Goal: Learn about a topic

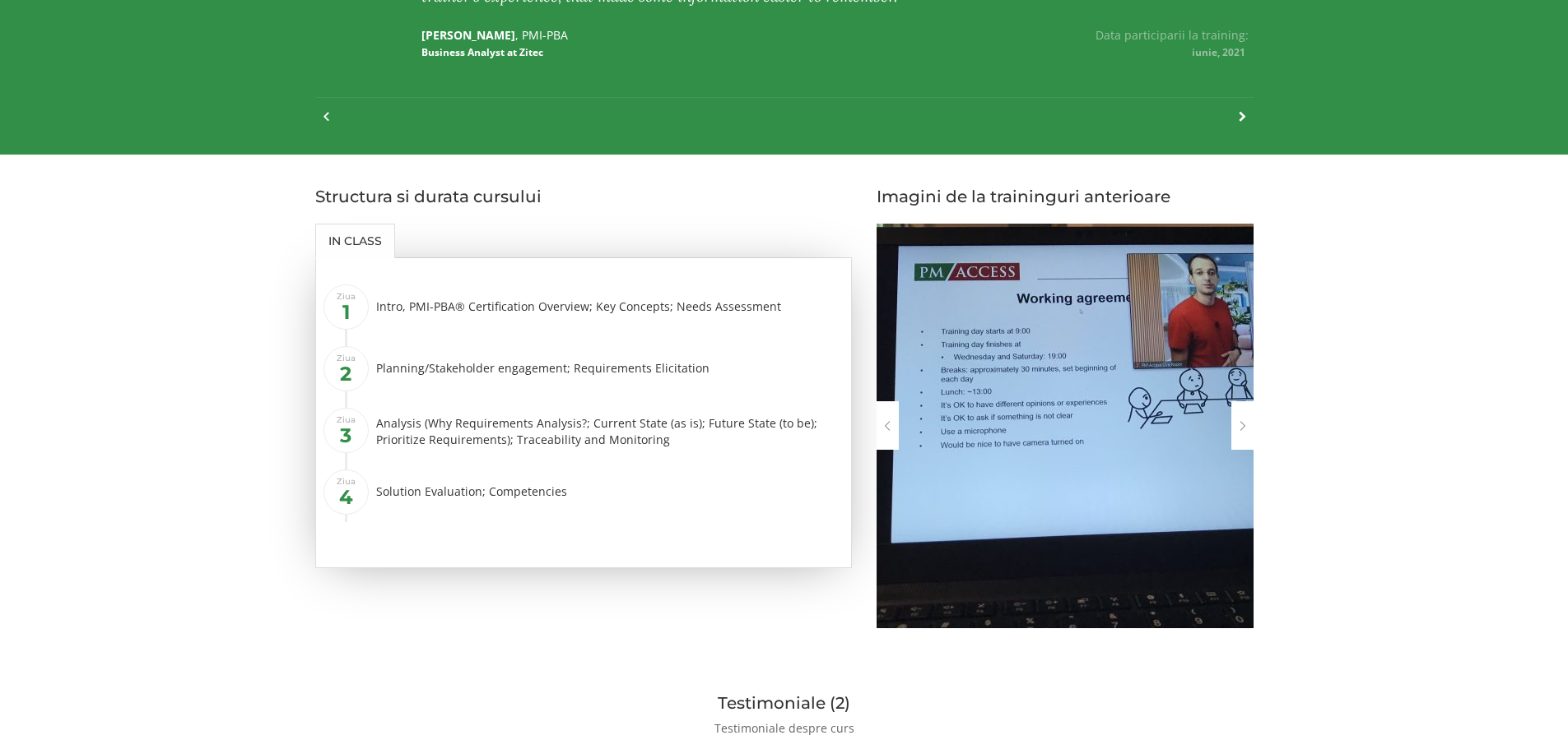
scroll to position [1510, 0]
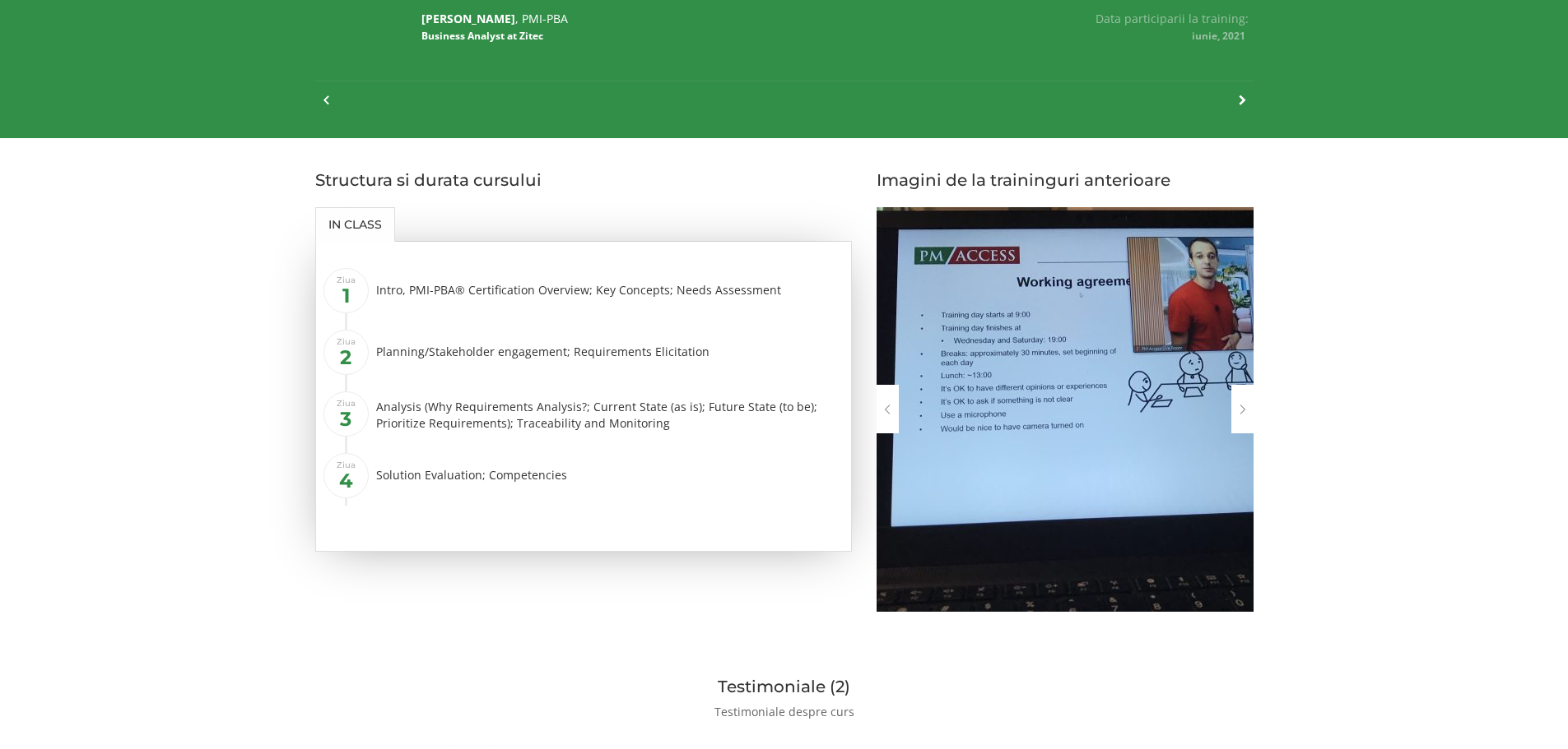
click at [1117, 335] on img at bounding box center [1065, 412] width 377 height 411
click at [1239, 405] on div at bounding box center [1242, 409] width 22 height 48
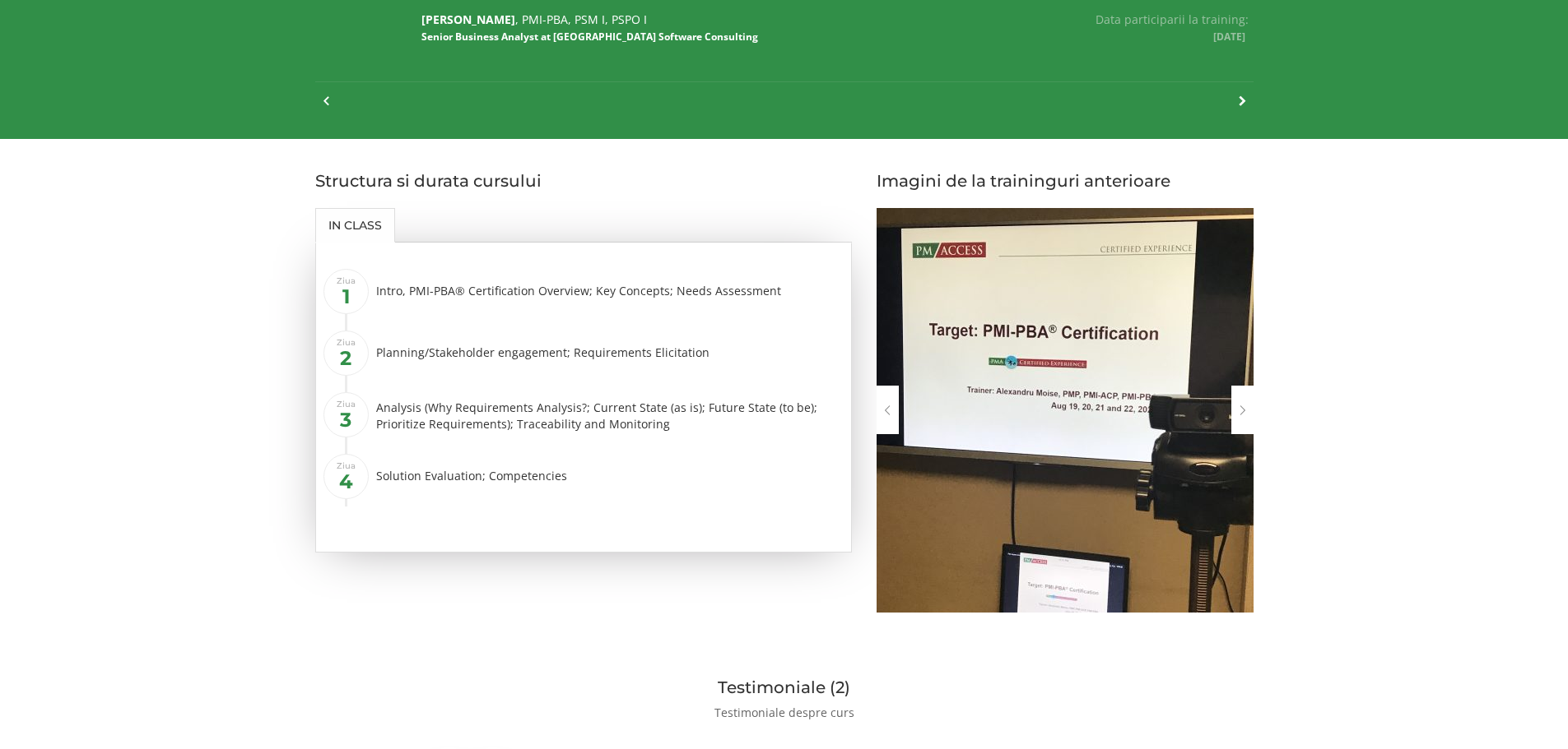
scroll to position [1538, 0]
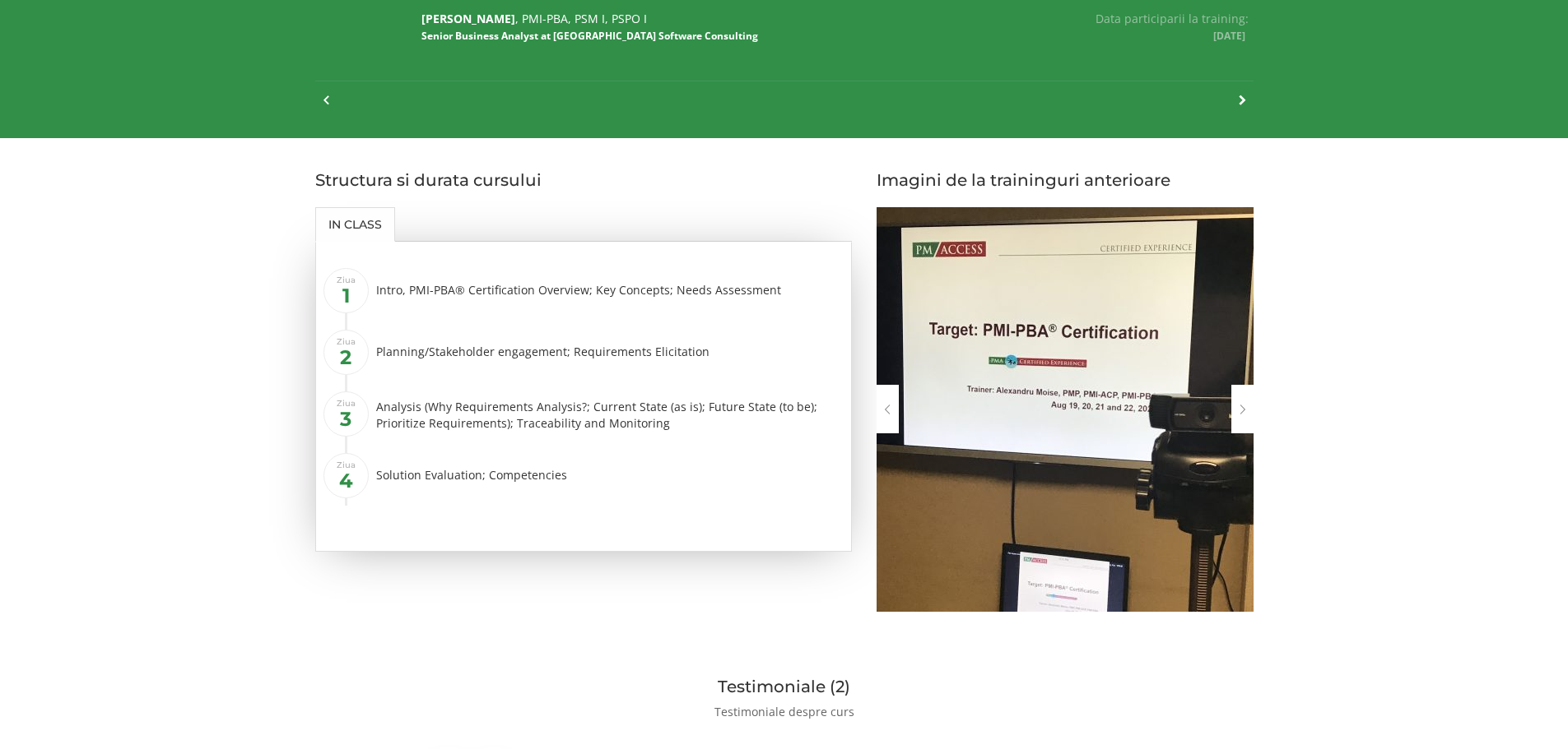
click at [1239, 405] on div at bounding box center [1242, 409] width 22 height 48
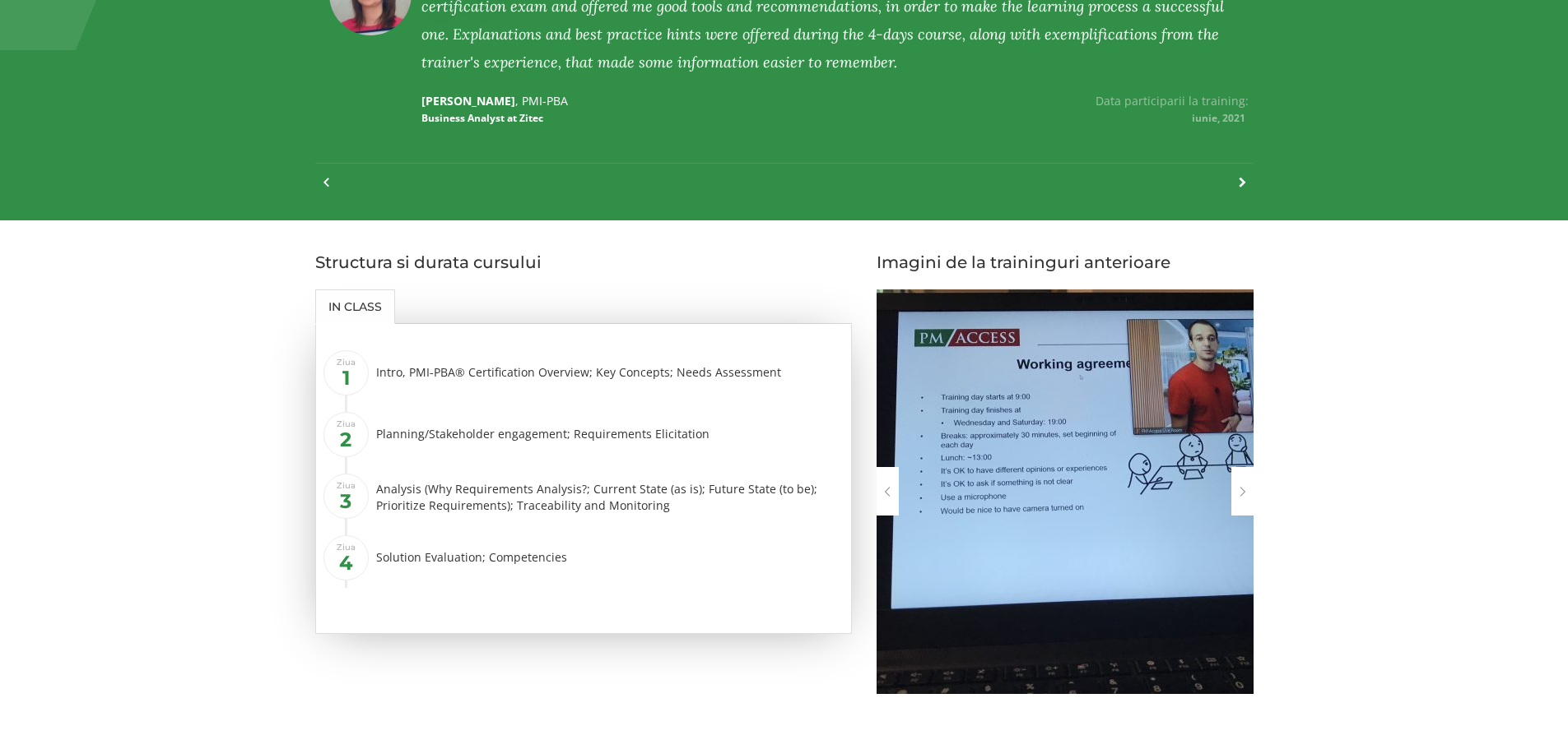
scroll to position [1510, 0]
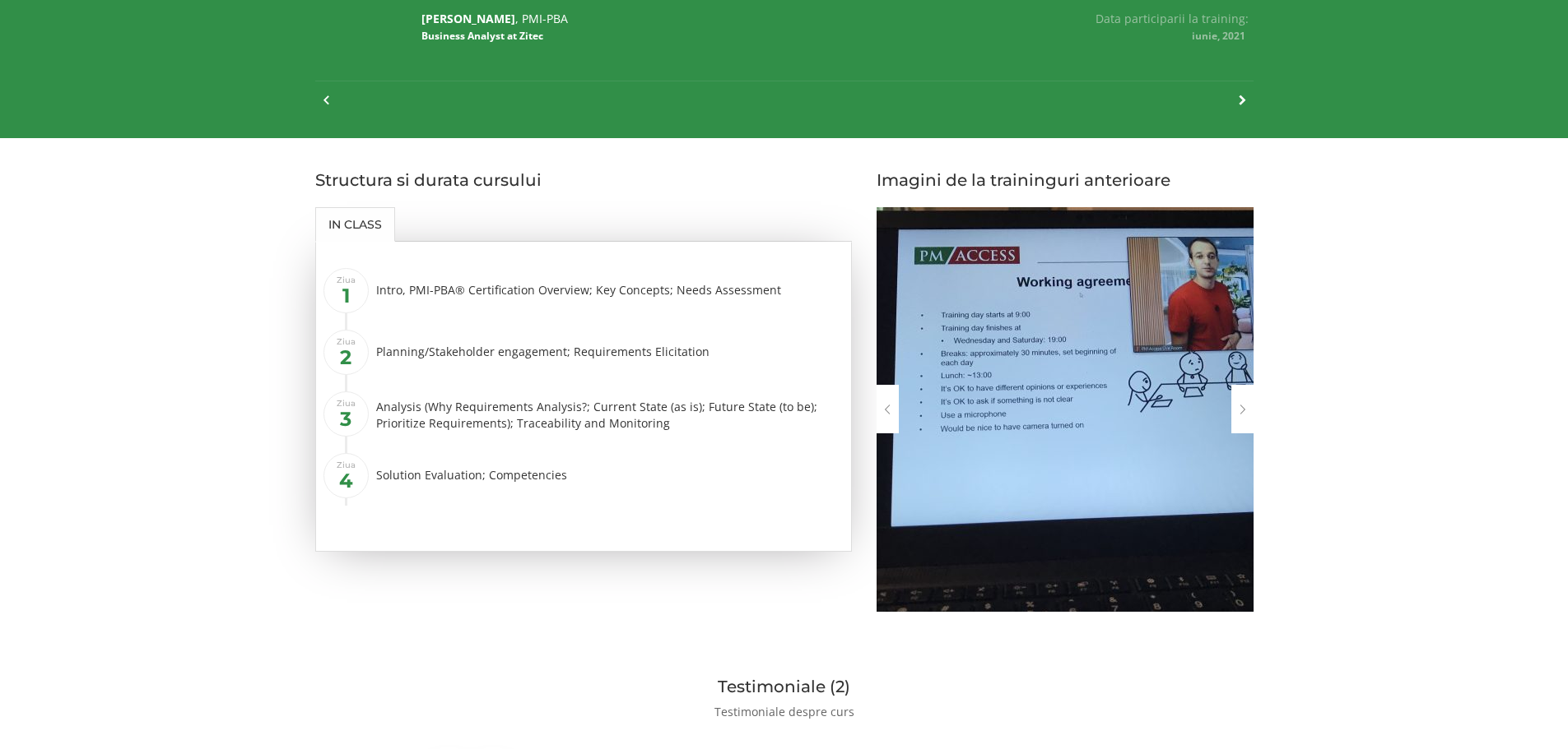
click at [1249, 403] on div at bounding box center [1242, 409] width 22 height 48
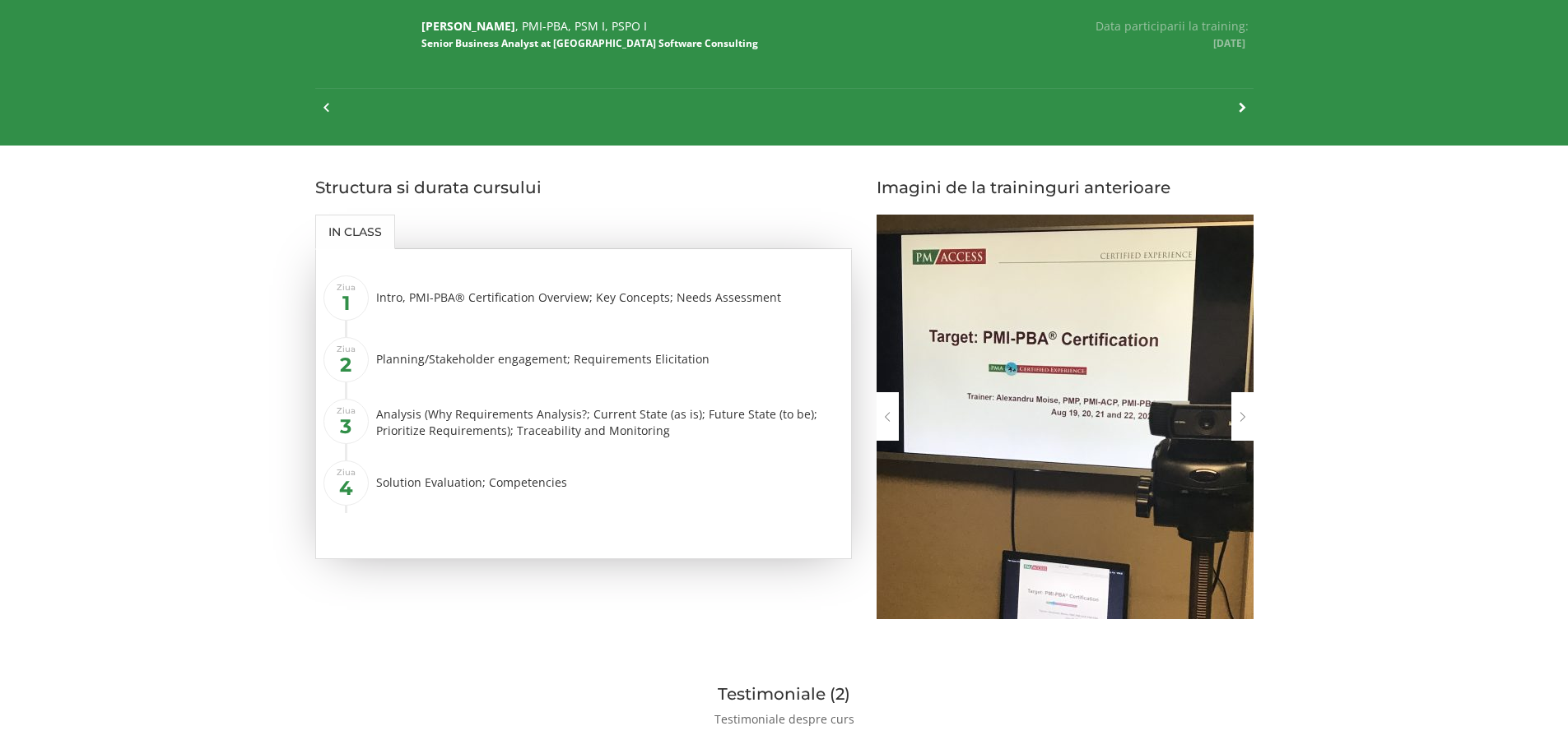
scroll to position [1538, 0]
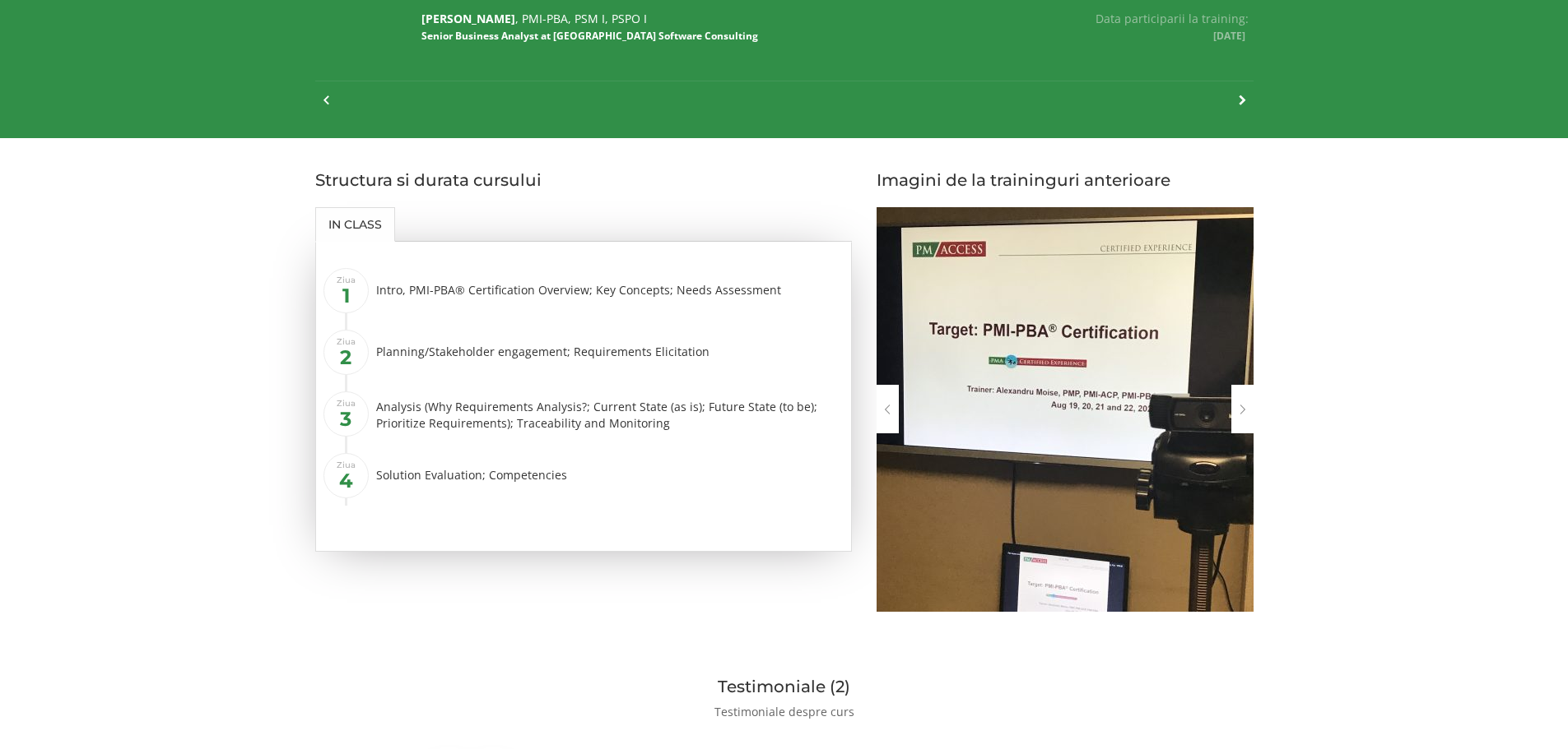
click at [1249, 403] on div at bounding box center [1242, 409] width 22 height 48
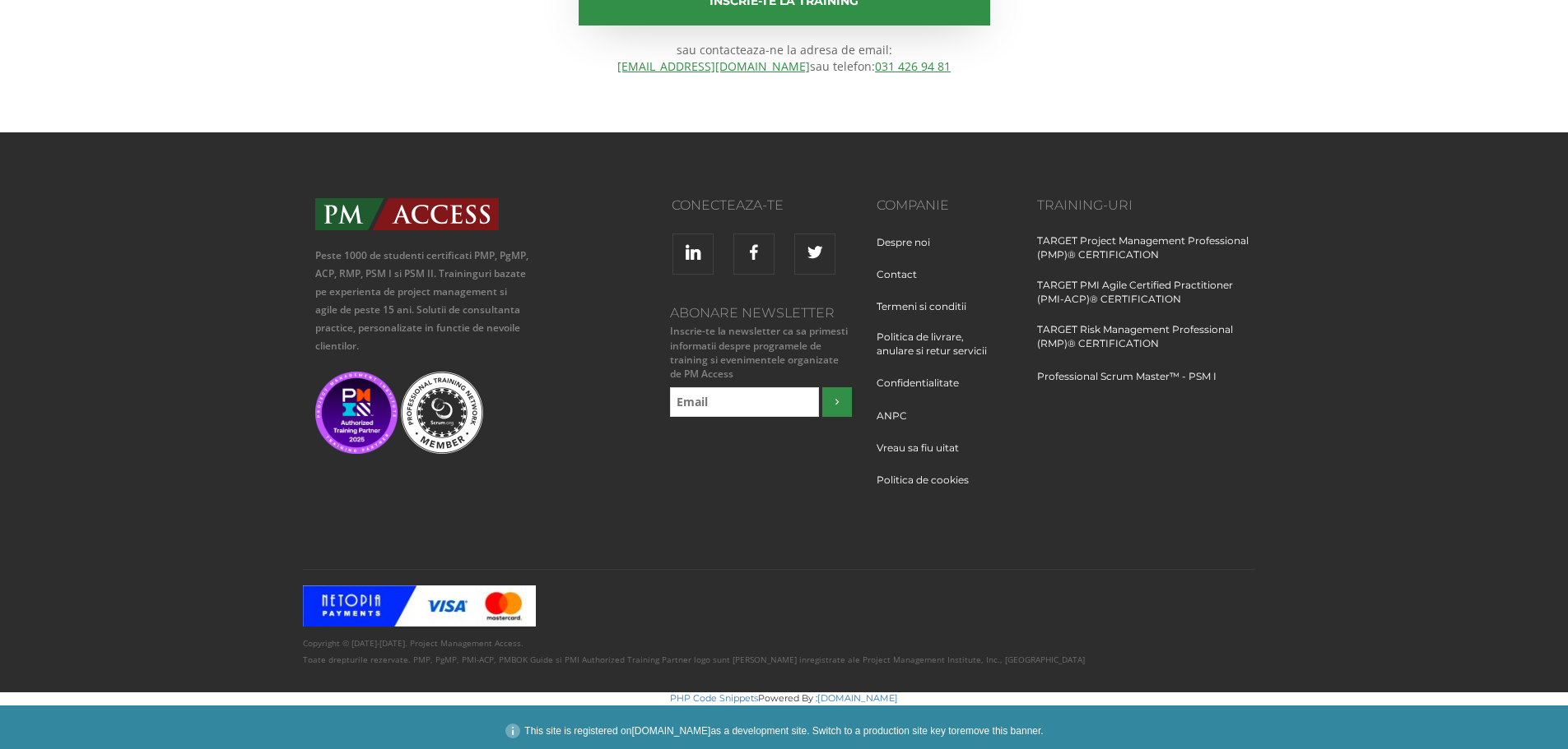
scroll to position [2774, 0]
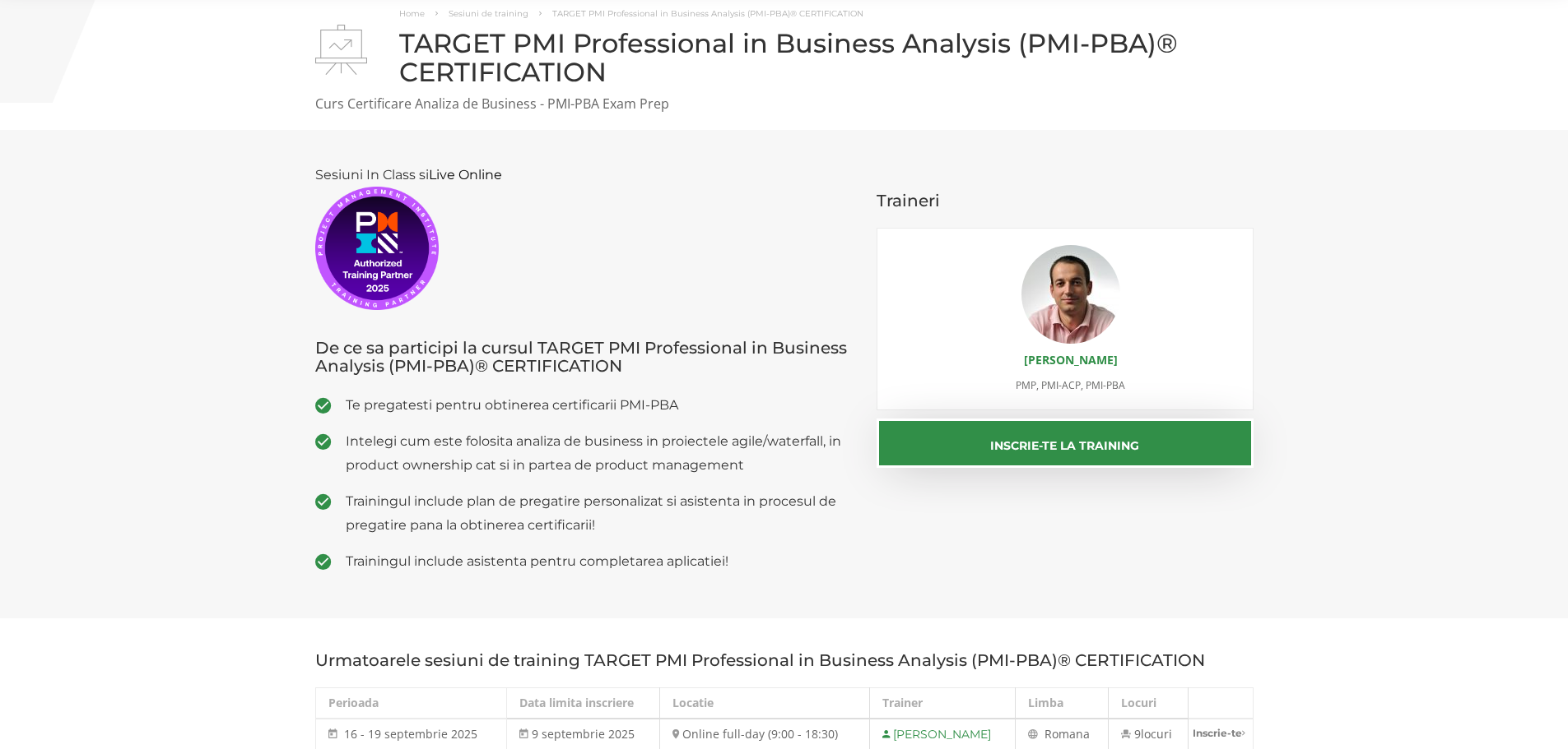
scroll to position [246, 0]
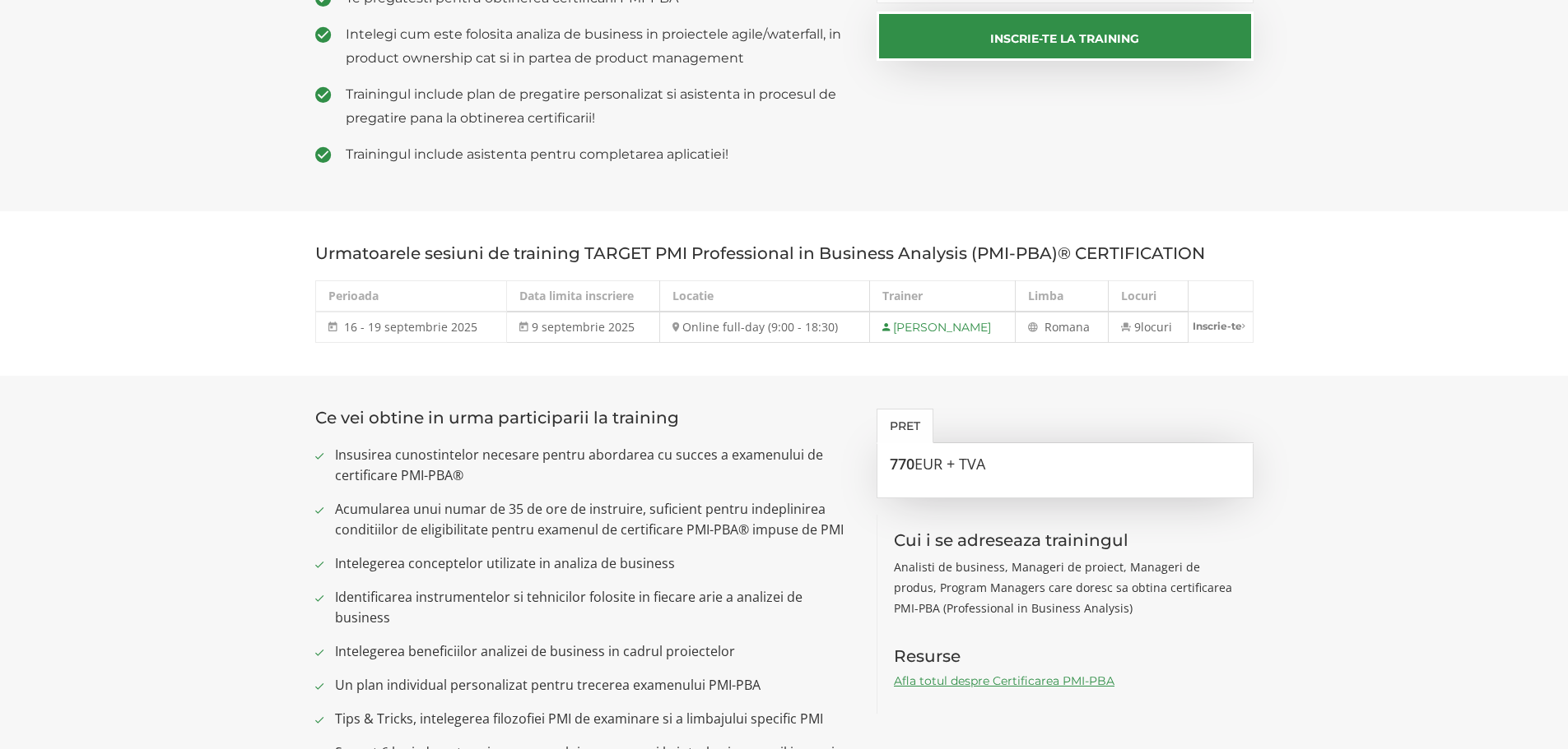
scroll to position [407, 0]
